Goal: Task Accomplishment & Management: Use online tool/utility

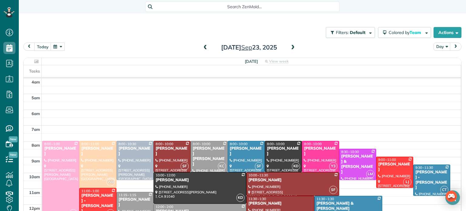
scroll to position [47, 0]
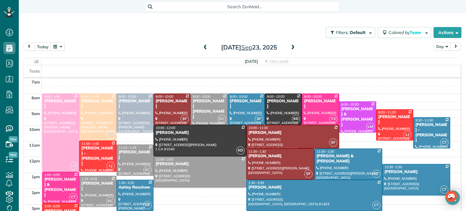
click at [203, 45] on span at bounding box center [205, 47] width 7 height 5
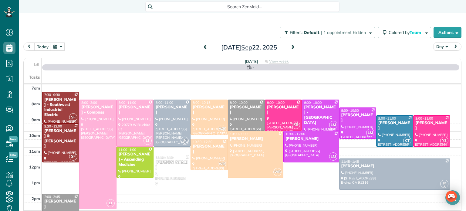
click at [290, 48] on span at bounding box center [292, 47] width 7 height 5
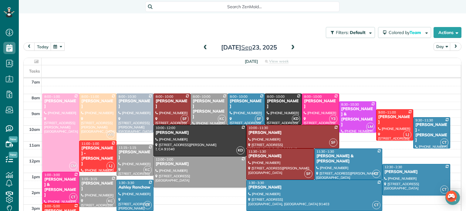
click at [290, 48] on span at bounding box center [292, 47] width 7 height 5
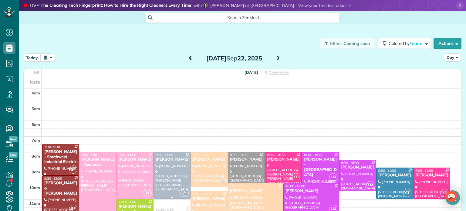
scroll to position [47, 0]
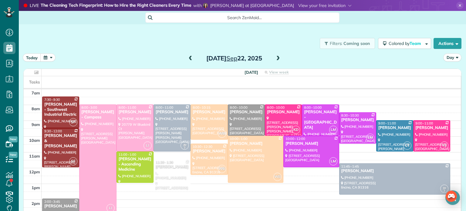
click at [278, 56] on span at bounding box center [277, 58] width 7 height 5
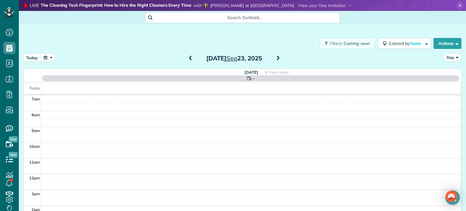
click at [278, 56] on span at bounding box center [277, 58] width 7 height 5
